Goal: Task Accomplishment & Management: Use online tool/utility

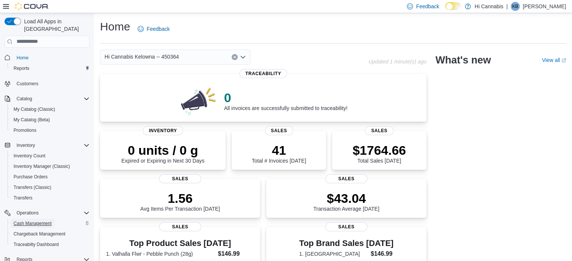
click at [27, 219] on span "Cash Management" at bounding box center [33, 223] width 38 height 9
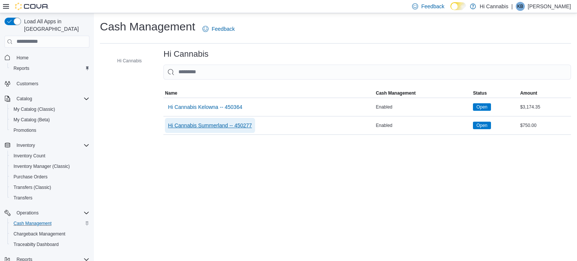
click at [221, 127] on span "Hi Cannabis Summerland -- 450277" at bounding box center [210, 126] width 84 height 8
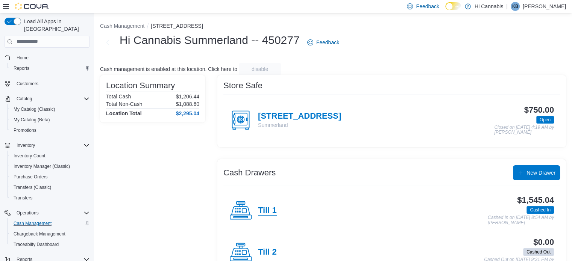
click at [269, 208] on h4 "Till 1" at bounding box center [267, 211] width 19 height 10
click at [137, 27] on button "Cash Management" at bounding box center [122, 26] width 44 height 6
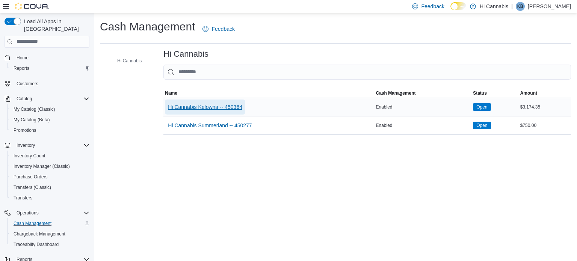
click at [208, 107] on span "Hi Cannabis Kelowna -- 450364" at bounding box center [205, 107] width 74 height 8
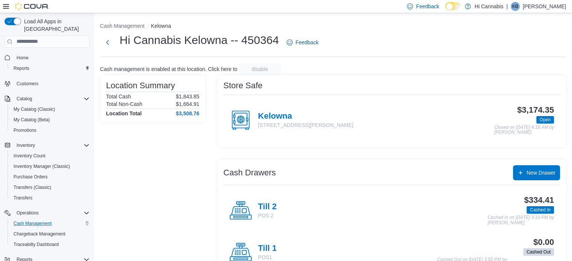
click at [268, 216] on p "POS 2" at bounding box center [267, 216] width 19 height 8
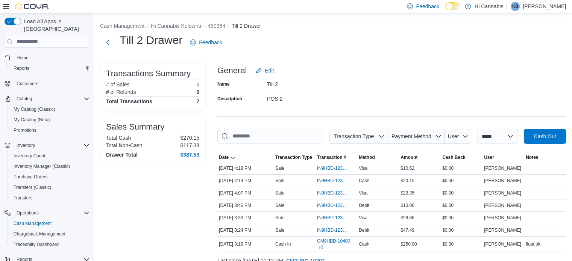
click at [327, 85] on div "Till 2" at bounding box center [317, 82] width 101 height 9
